Goal: Use online tool/utility: Utilize a website feature to perform a specific function

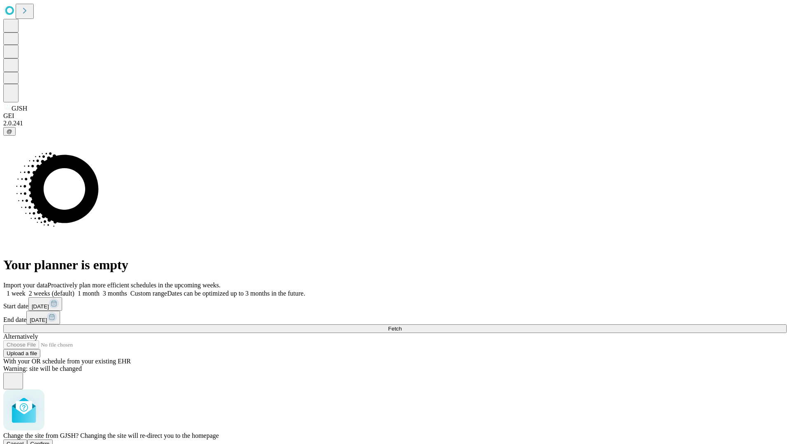
click at [50, 441] on span "Confirm" at bounding box center [39, 444] width 19 height 6
click at [100, 290] on label "1 month" at bounding box center [86, 293] width 25 height 7
click at [402, 326] on span "Fetch" at bounding box center [395, 329] width 14 height 6
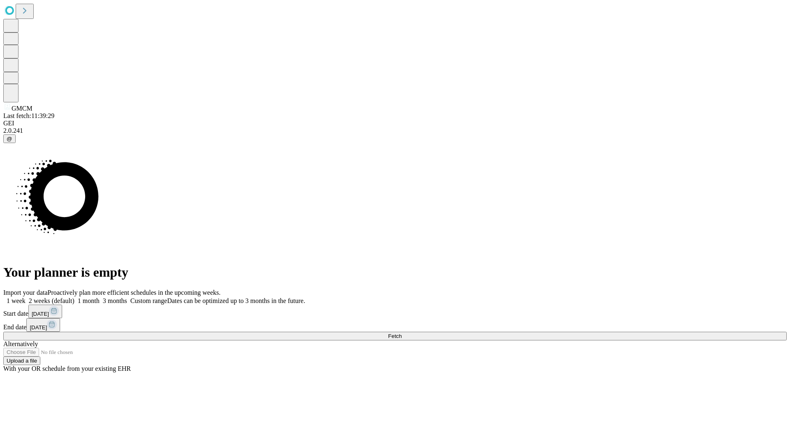
click at [100, 297] on label "1 month" at bounding box center [86, 300] width 25 height 7
click at [402, 333] on span "Fetch" at bounding box center [395, 336] width 14 height 6
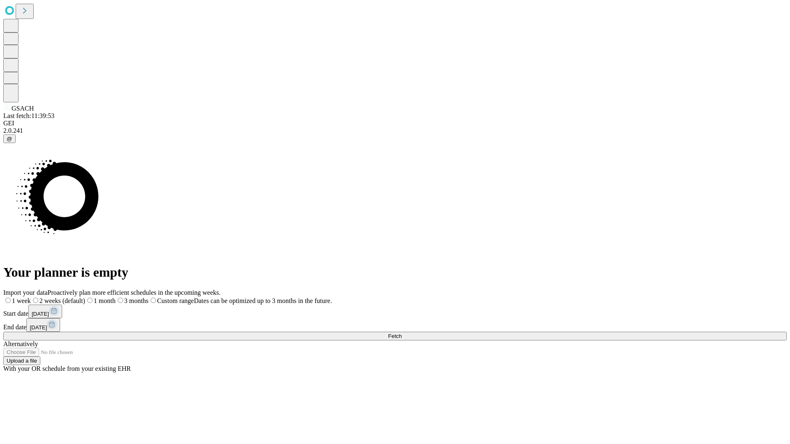
click at [116, 297] on label "1 month" at bounding box center [100, 300] width 30 height 7
click at [402, 333] on span "Fetch" at bounding box center [395, 336] width 14 height 6
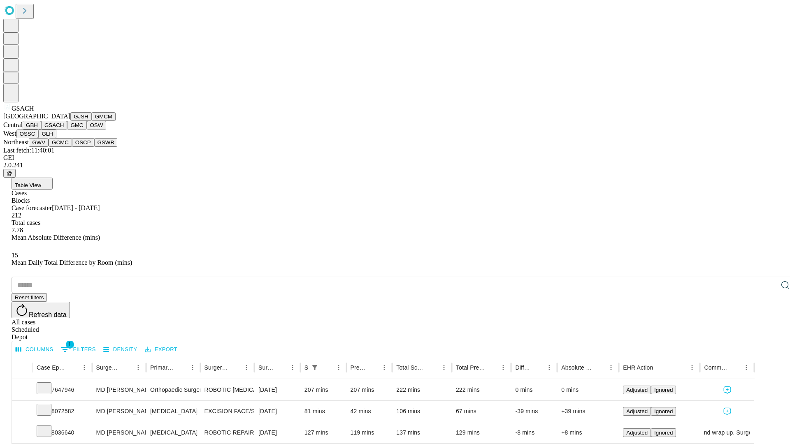
click at [67, 130] on button "GMC" at bounding box center [76, 125] width 19 height 9
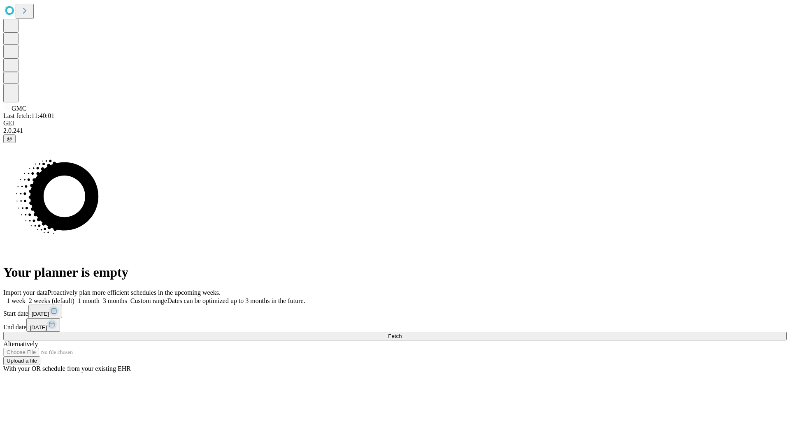
click at [100, 297] on label "1 month" at bounding box center [86, 300] width 25 height 7
click at [402, 333] on span "Fetch" at bounding box center [395, 336] width 14 height 6
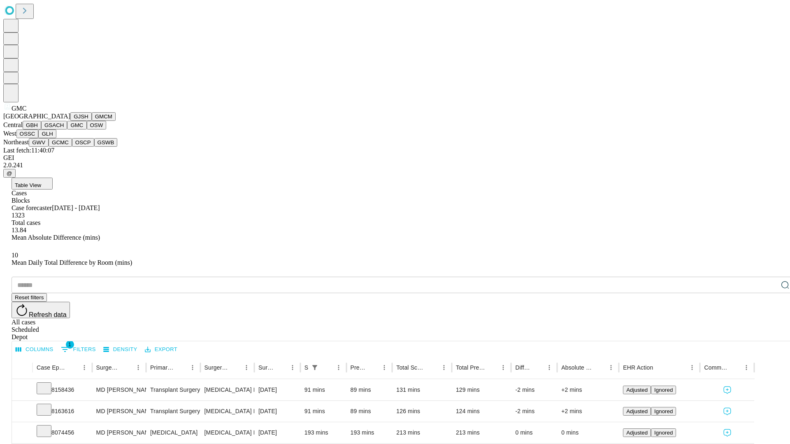
click at [87, 130] on button "OSW" at bounding box center [97, 125] width 20 height 9
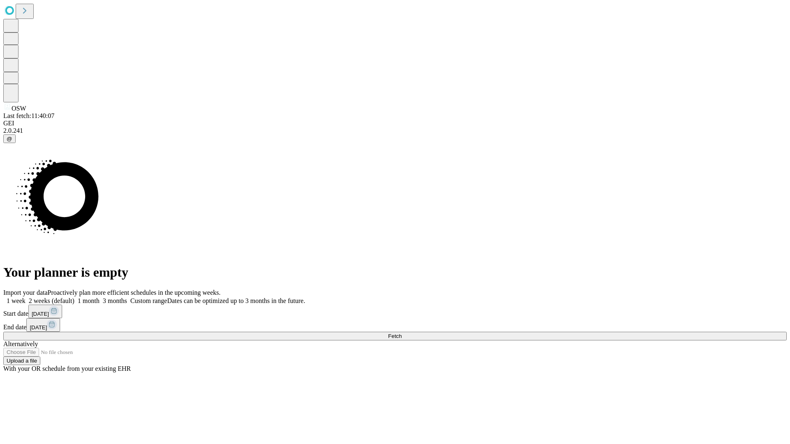
click at [100, 297] on label "1 month" at bounding box center [86, 300] width 25 height 7
click at [402, 333] on span "Fetch" at bounding box center [395, 336] width 14 height 6
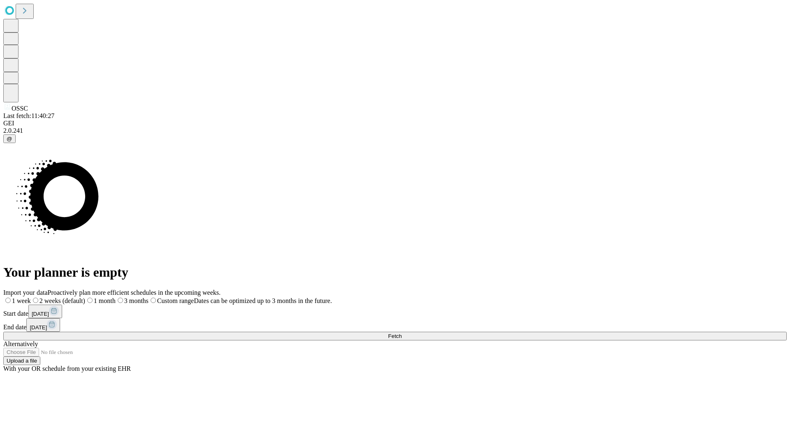
click at [116, 297] on label "1 month" at bounding box center [100, 300] width 30 height 7
click at [402, 333] on span "Fetch" at bounding box center [395, 336] width 14 height 6
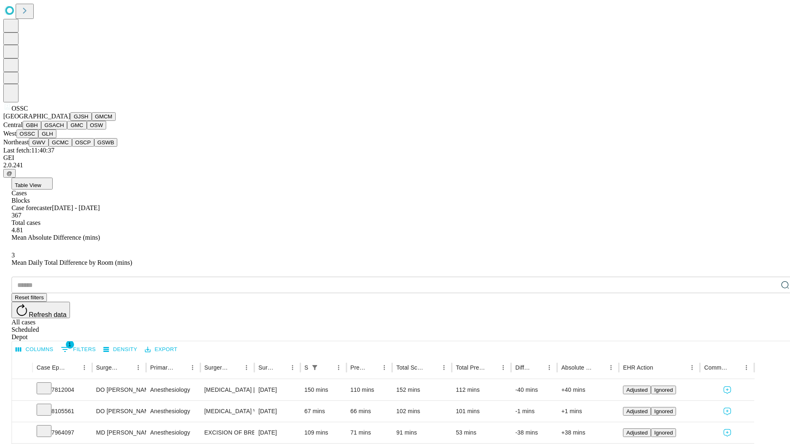
click at [56, 138] on button "GLH" at bounding box center [47, 134] width 18 height 9
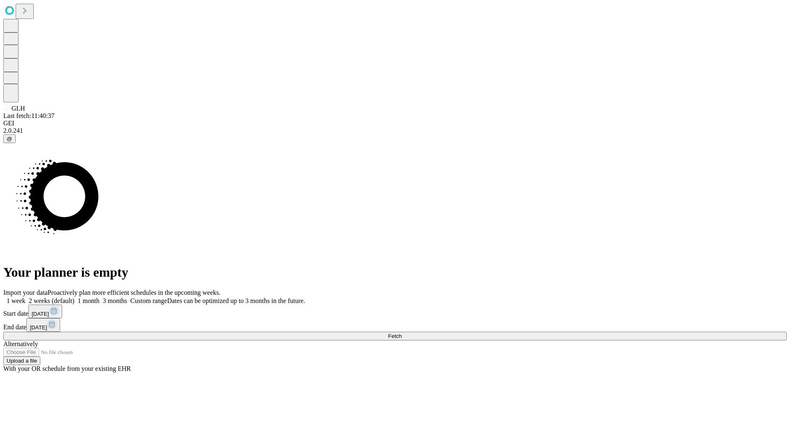
click at [100, 297] on label "1 month" at bounding box center [86, 300] width 25 height 7
click at [402, 333] on span "Fetch" at bounding box center [395, 336] width 14 height 6
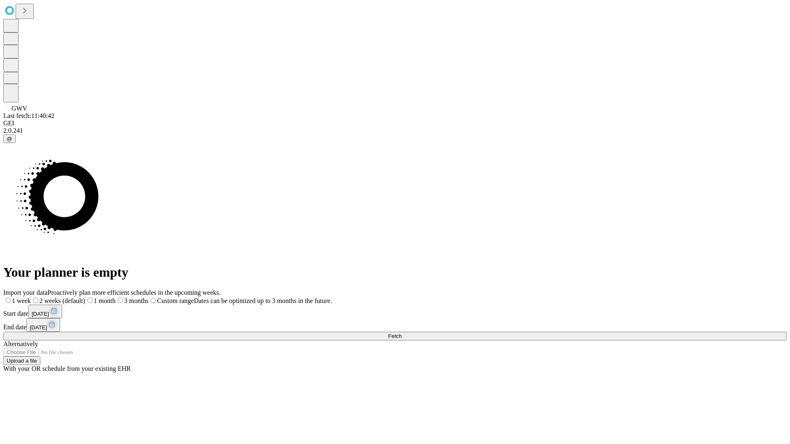
click at [116, 297] on label "1 month" at bounding box center [100, 300] width 30 height 7
click at [402, 333] on span "Fetch" at bounding box center [395, 336] width 14 height 6
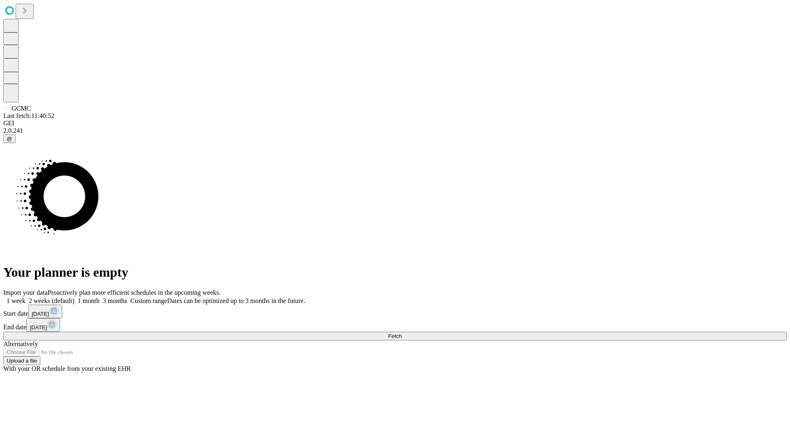
click at [100, 297] on label "1 month" at bounding box center [86, 300] width 25 height 7
click at [402, 333] on span "Fetch" at bounding box center [395, 336] width 14 height 6
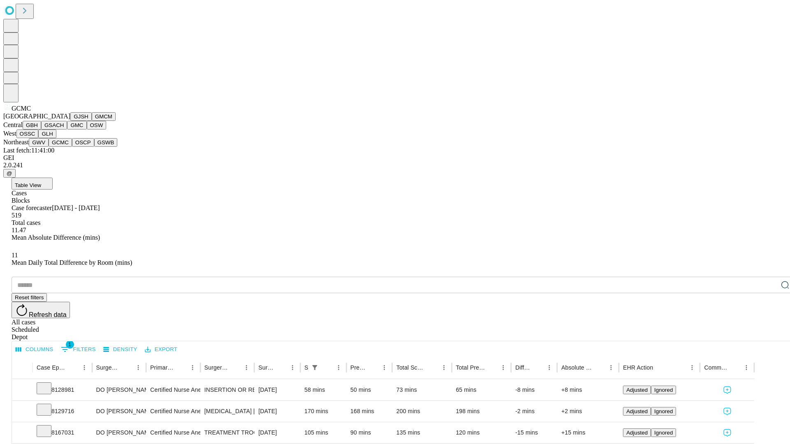
click at [72, 147] on button "OSCP" at bounding box center [83, 142] width 22 height 9
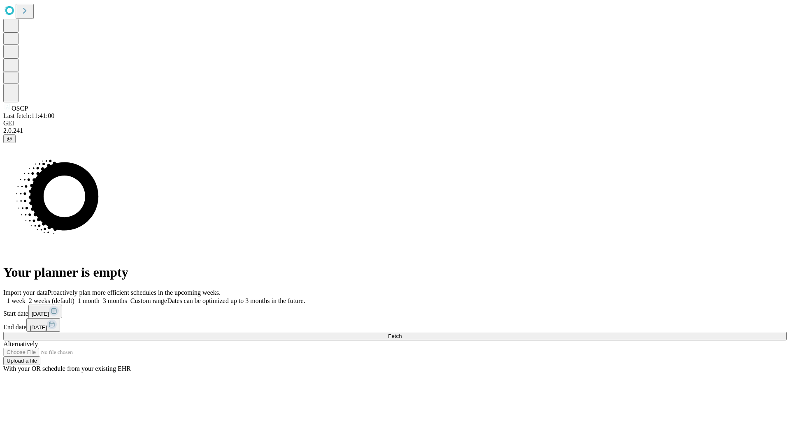
click at [100, 297] on label "1 month" at bounding box center [86, 300] width 25 height 7
click at [402, 333] on span "Fetch" at bounding box center [395, 336] width 14 height 6
